Goal: Task Accomplishment & Management: Manage account settings

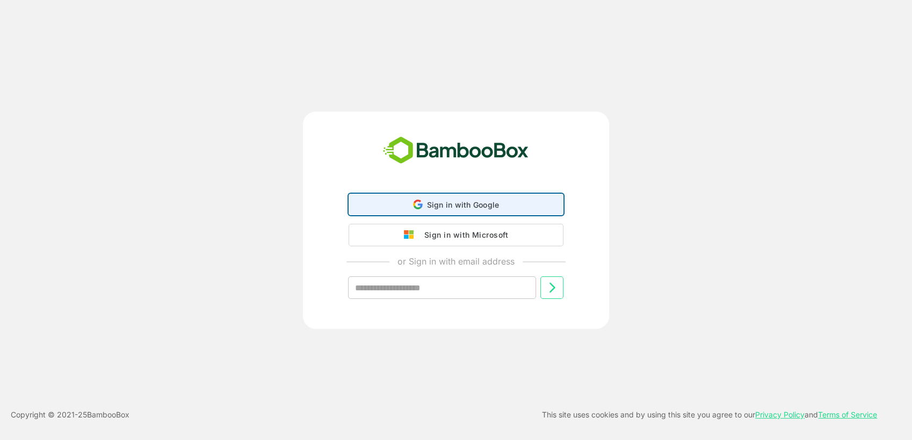
click at [430, 204] on span "Sign in with Google" at bounding box center [463, 204] width 72 height 9
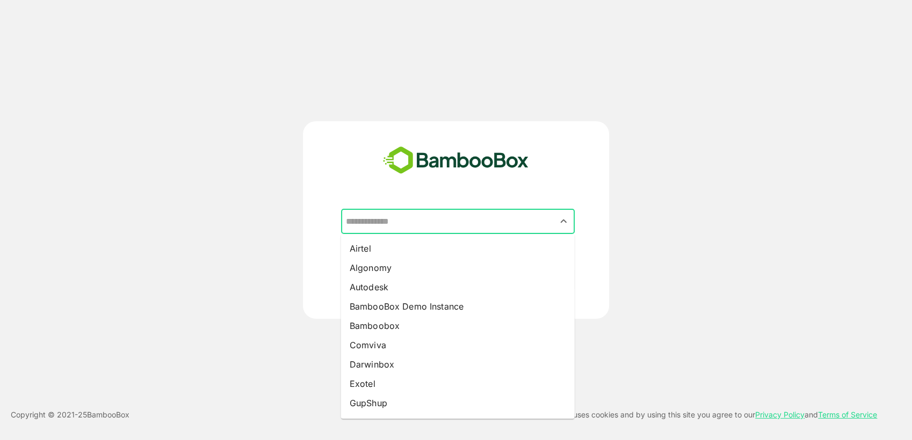
click at [429, 217] on input "text" at bounding box center [457, 222] width 229 height 20
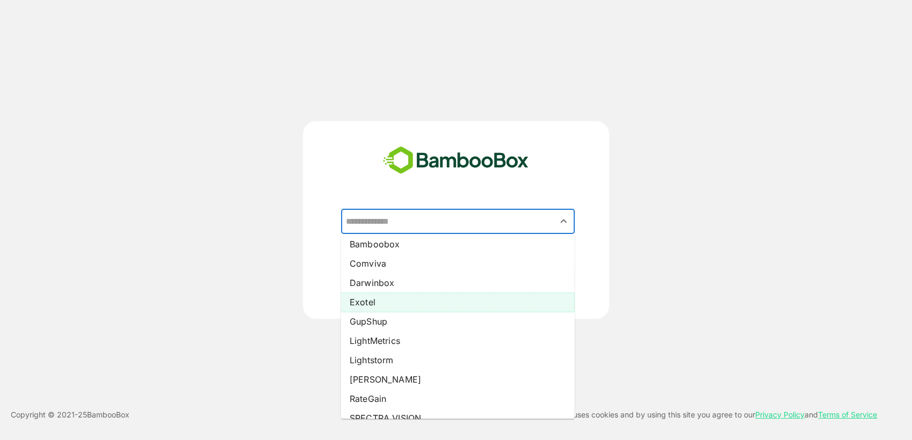
scroll to position [82, 0]
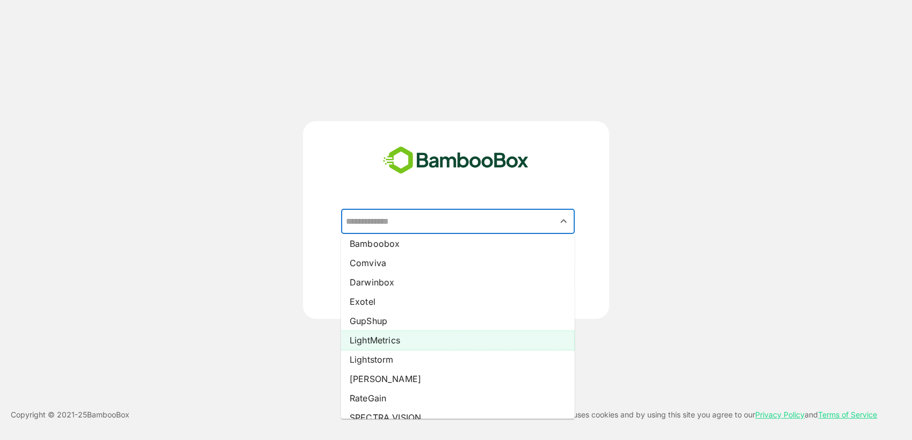
click at [380, 340] on li "LightMetrics" at bounding box center [458, 340] width 234 height 19
type input "**********"
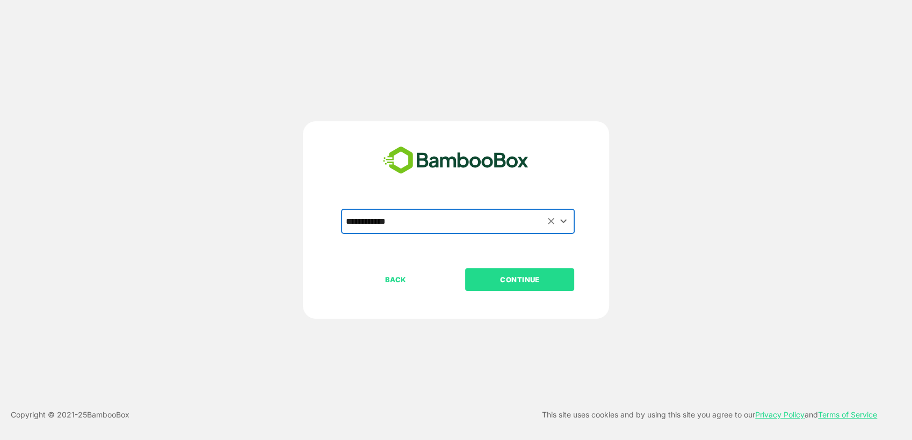
click at [520, 279] on p "CONTINUE" at bounding box center [519, 280] width 107 height 12
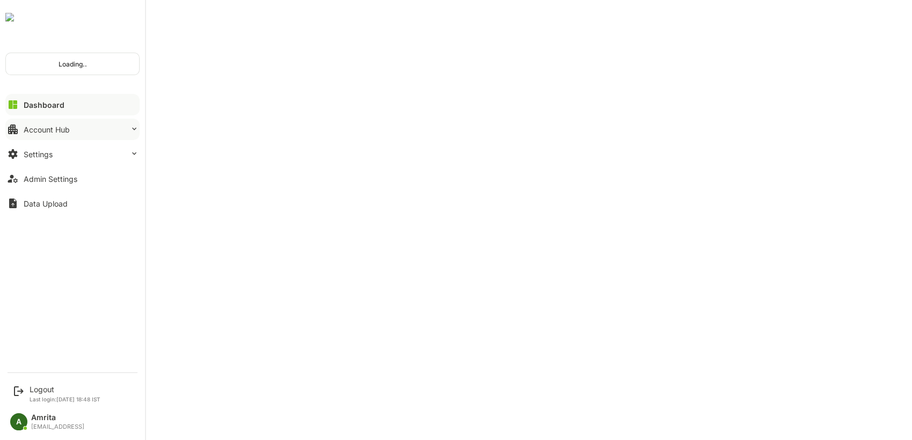
click at [33, 129] on div "Account Hub" at bounding box center [47, 129] width 46 height 9
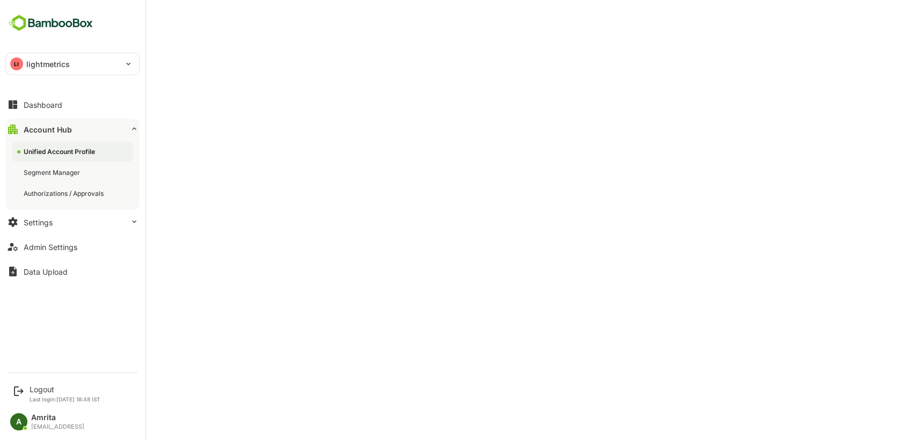
click at [21, 125] on button "Account Hub" at bounding box center [72, 129] width 134 height 21
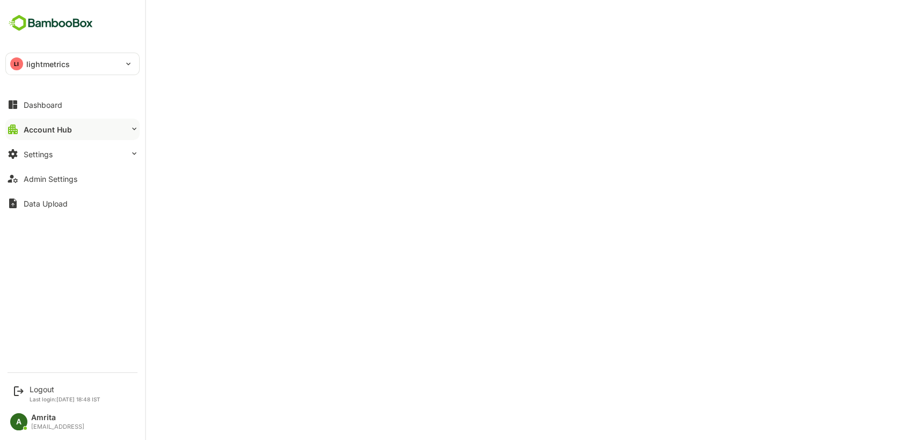
click at [28, 132] on div "Account Hub" at bounding box center [48, 129] width 48 height 9
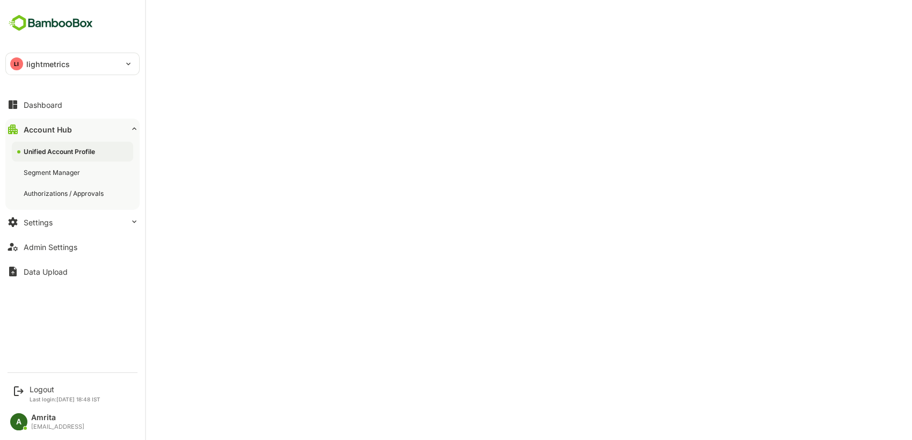
click at [39, 151] on div "Unified Account Profile" at bounding box center [61, 151] width 74 height 9
